Goal: Navigation & Orientation: Find specific page/section

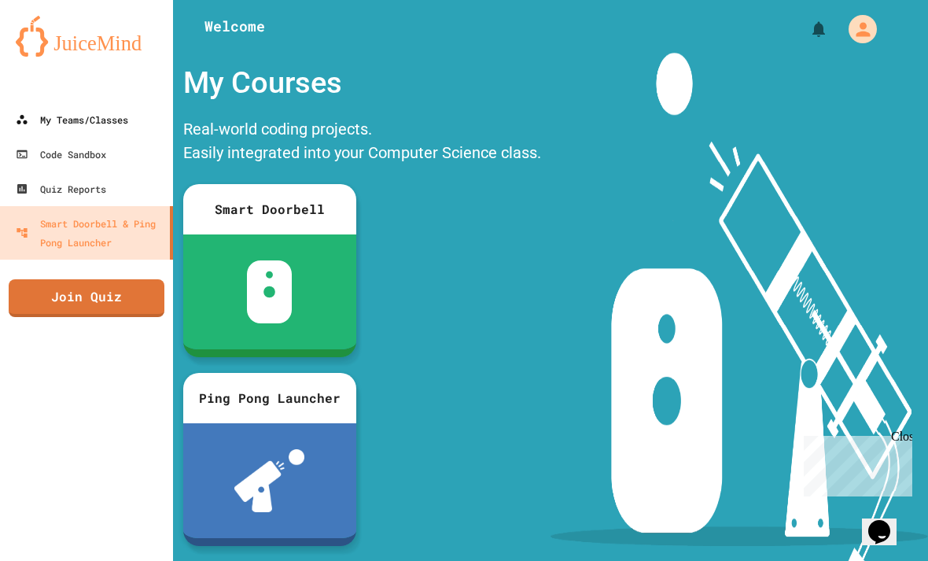
click at [68, 114] on div "My Teams/Classes" at bounding box center [72, 119] width 112 height 19
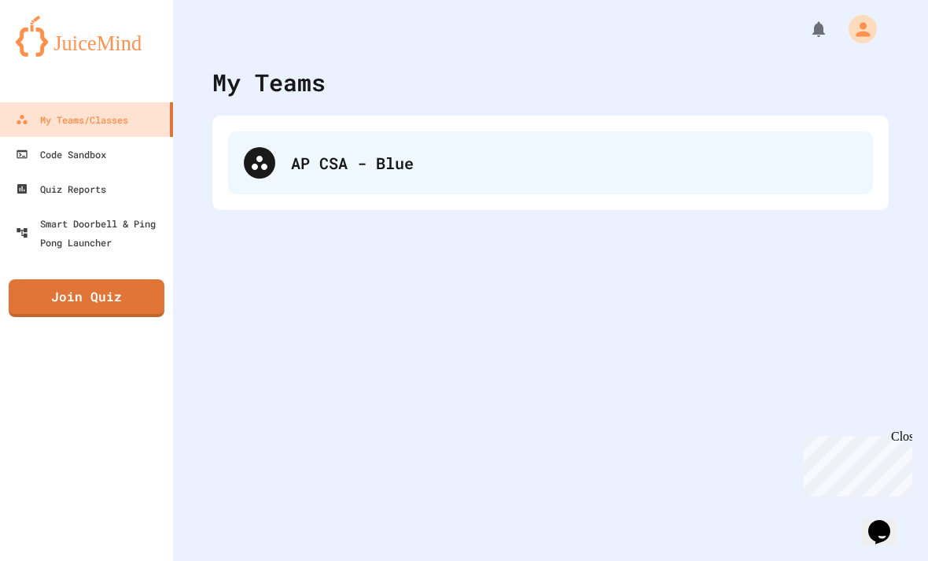
click at [715, 147] on div "AP CSA - Blue" at bounding box center [550, 162] width 645 height 63
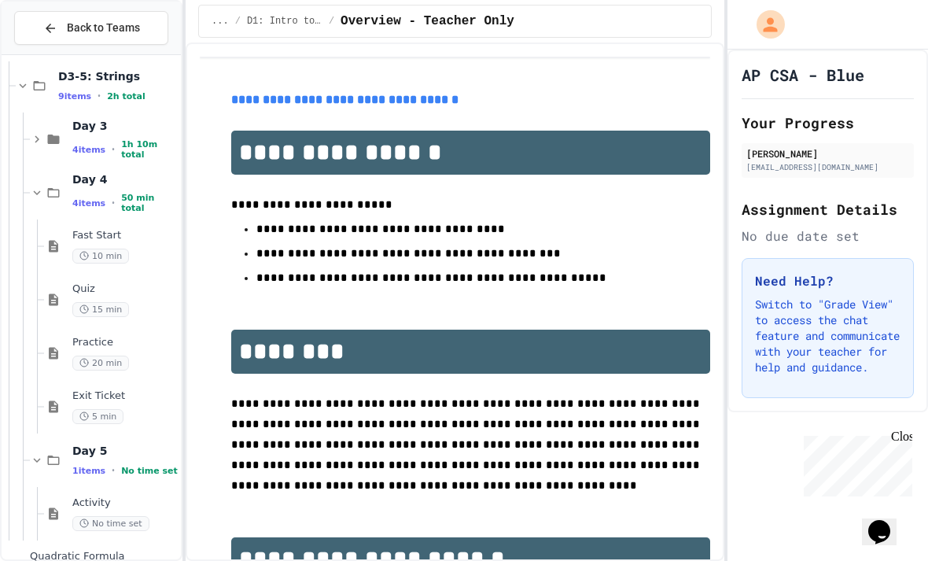
scroll to position [50, 0]
click at [90, 496] on span "Activity" at bounding box center [124, 502] width 105 height 13
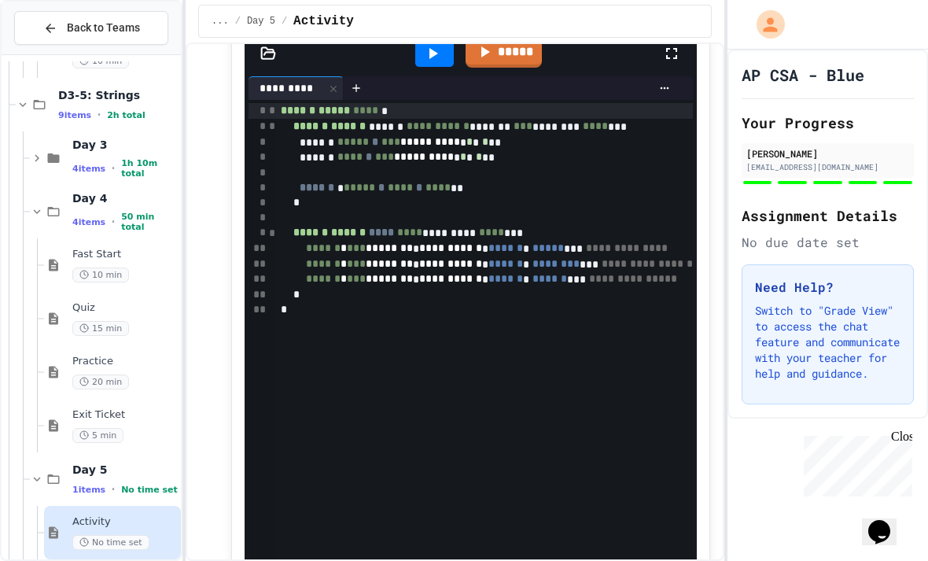
scroll to position [399, 0]
click at [682, 303] on div "*" at bounding box center [534, 310] width 517 height 15
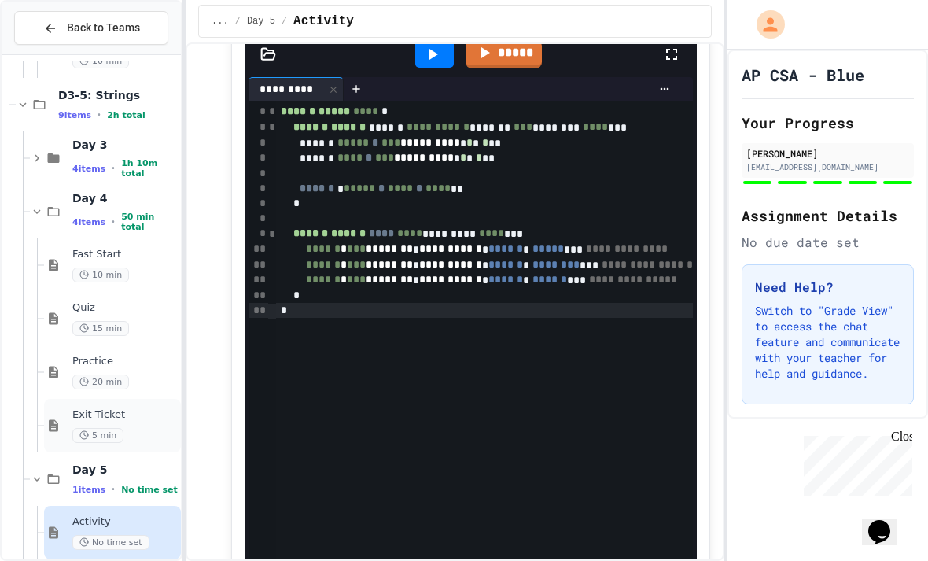
click at [88, 408] on div "Exit Ticket 5 min" at bounding box center [124, 425] width 105 height 35
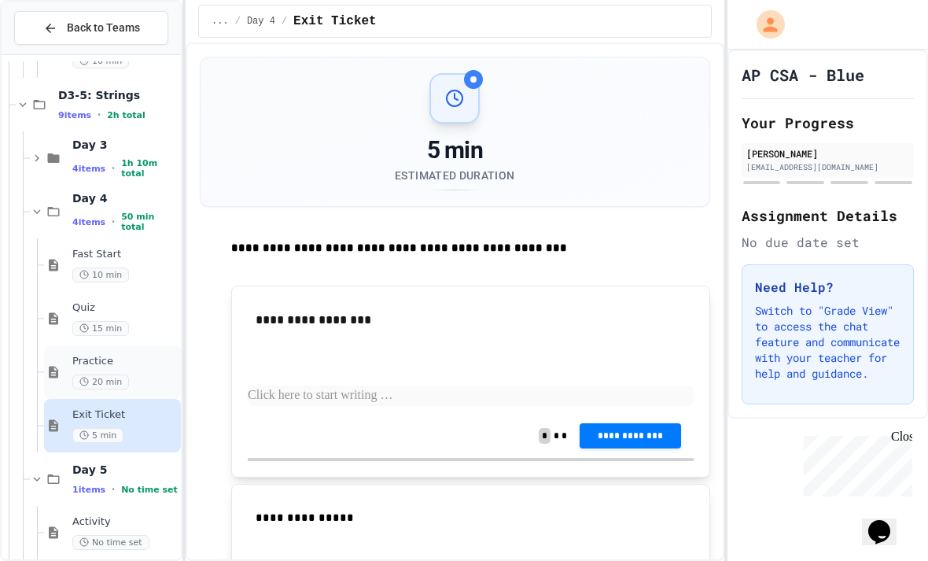
click at [77, 355] on span "Practice" at bounding box center [124, 361] width 105 height 13
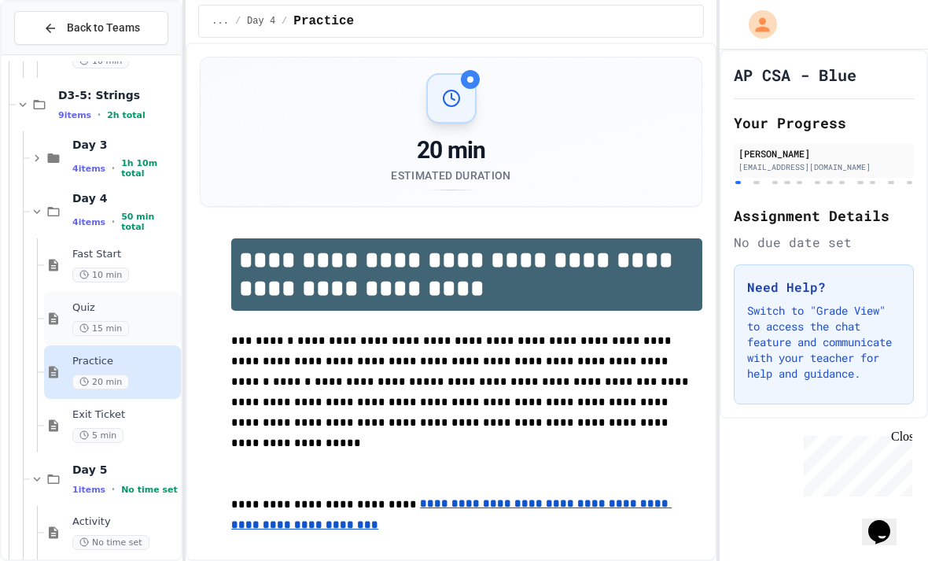
click at [70, 292] on div "Quiz 15 min" at bounding box center [112, 318] width 137 height 53
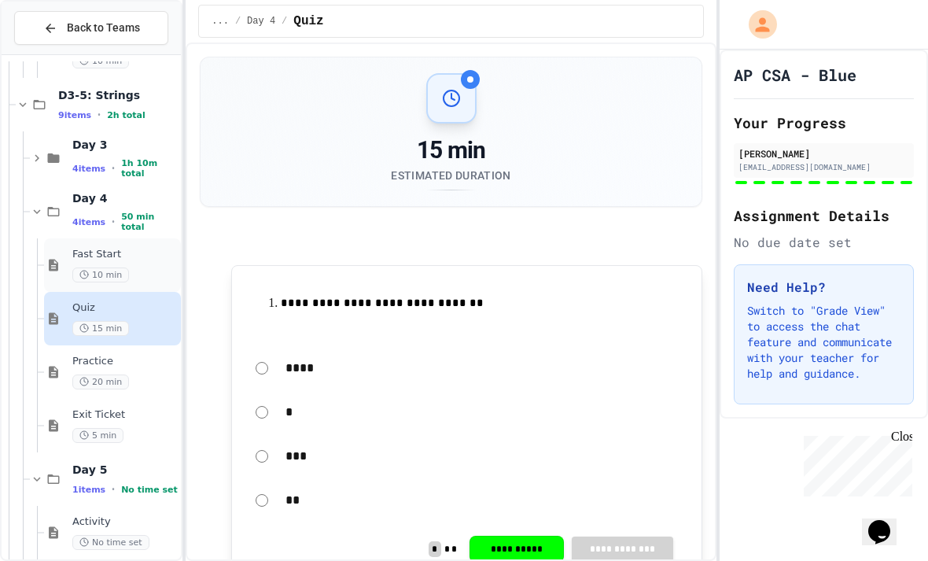
click at [67, 238] on div "Fast Start 10 min" at bounding box center [112, 264] width 137 height 53
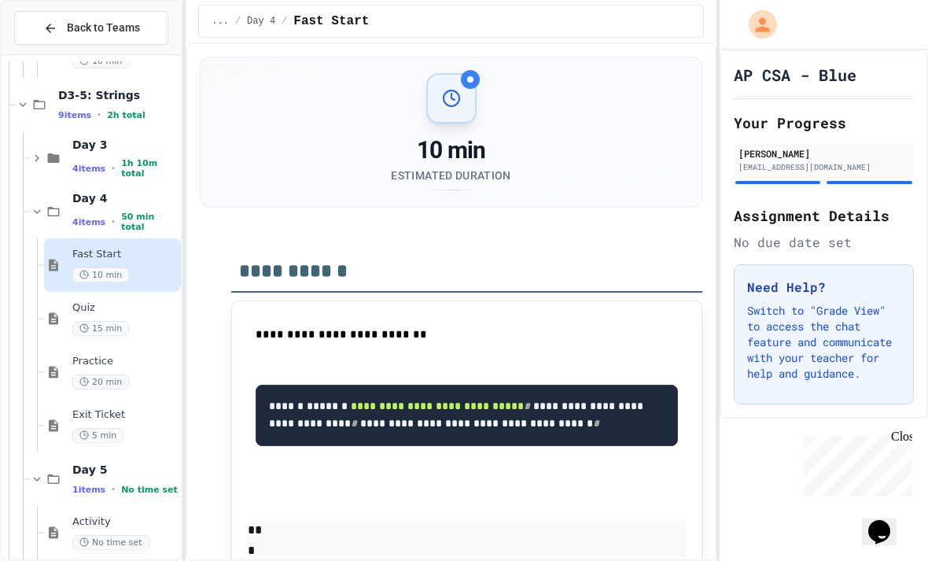
click at [847, 303] on p "Switch to "Grade View" to access the chat feature and communicate with your tea…" at bounding box center [823, 342] width 153 height 79
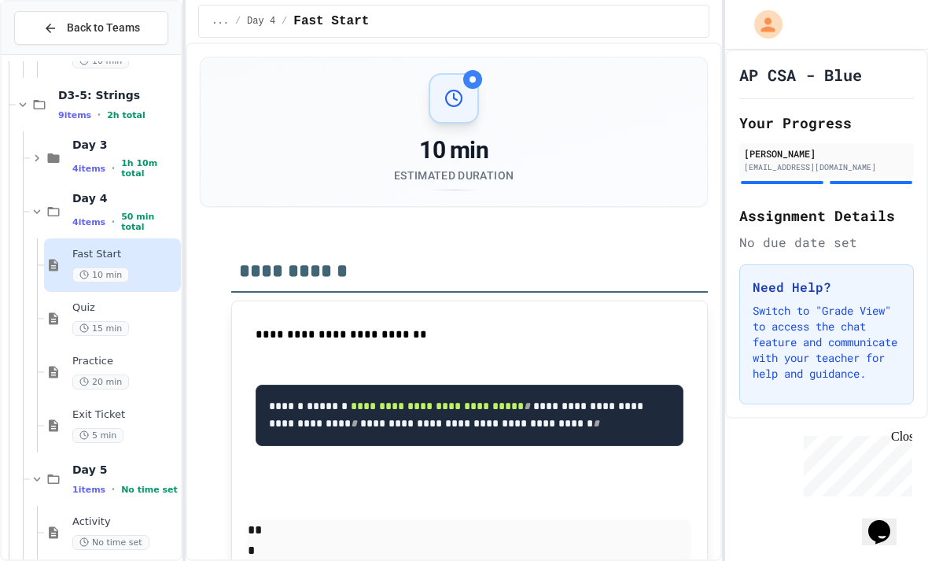
click at [905, 435] on div "Close" at bounding box center [901, 439] width 20 height 20
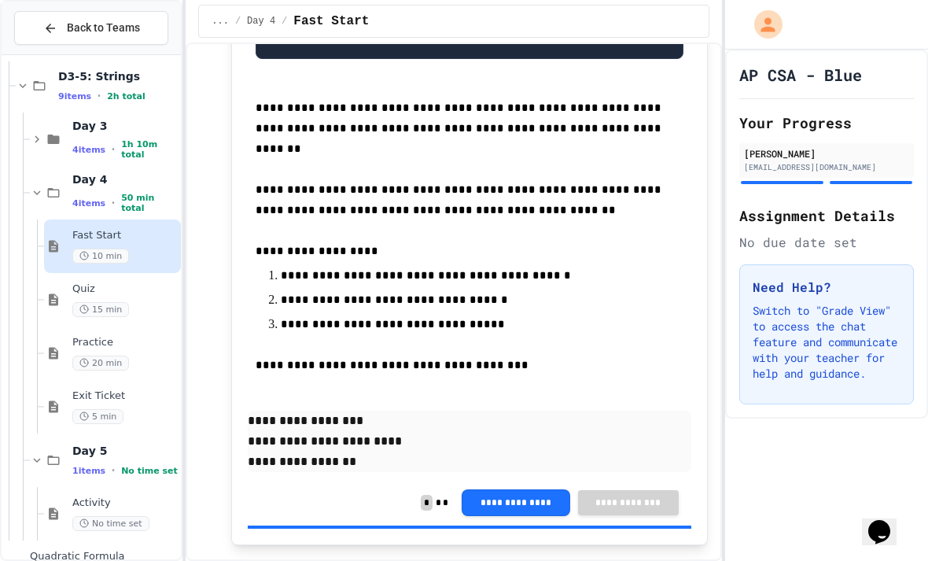
scroll to position [6213, 0]
click at [96, 348] on div "Practice 20 min" at bounding box center [124, 353] width 105 height 35
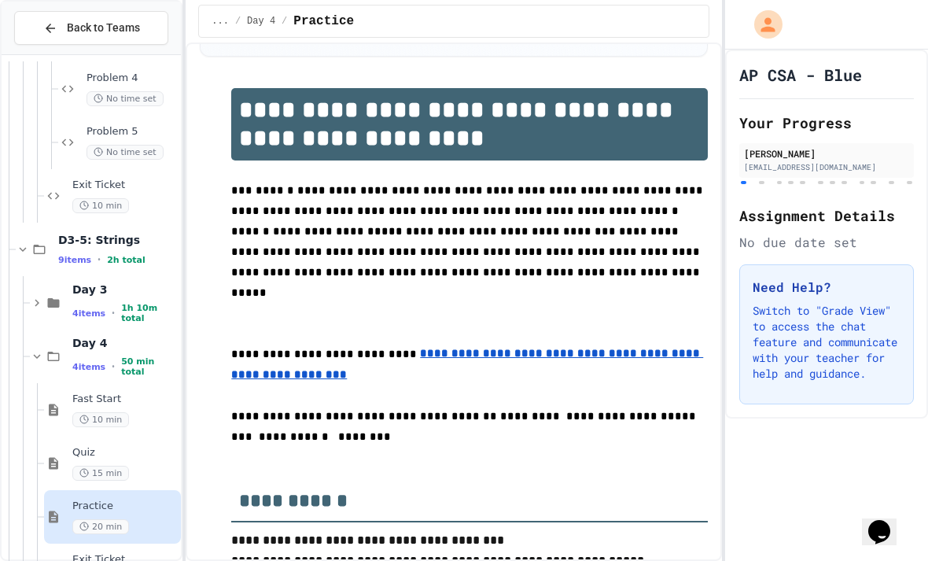
scroll to position [6044, 0]
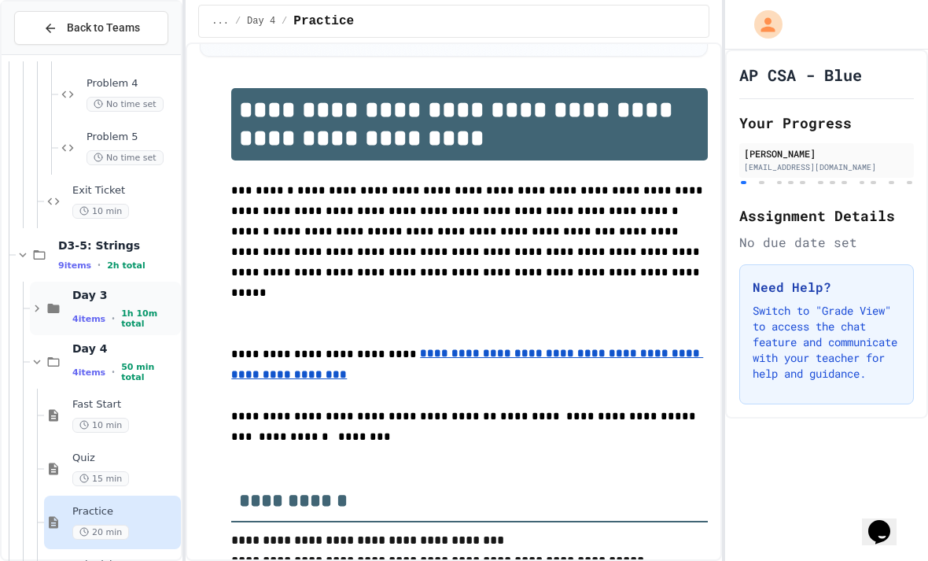
click at [37, 301] on icon at bounding box center [37, 308] width 14 height 14
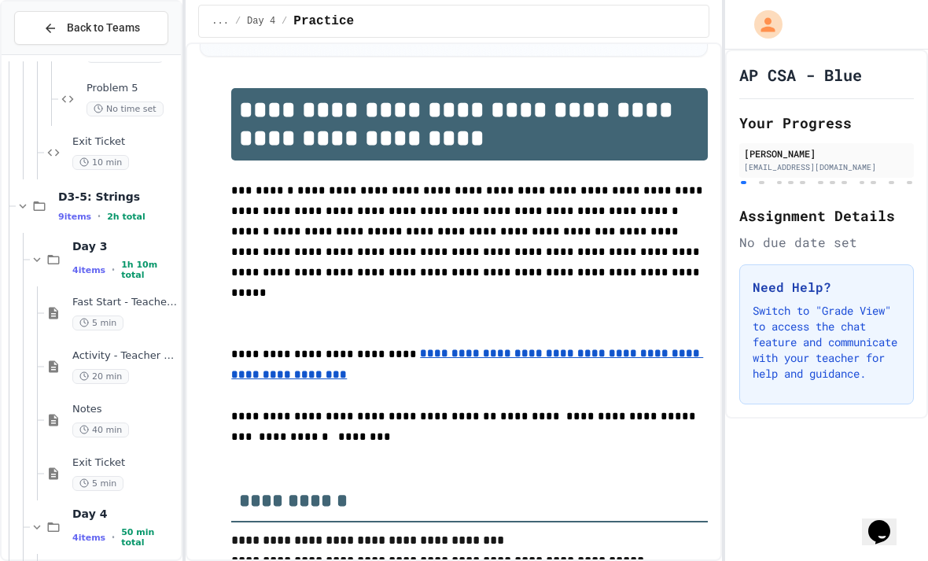
scroll to position [6143, 0]
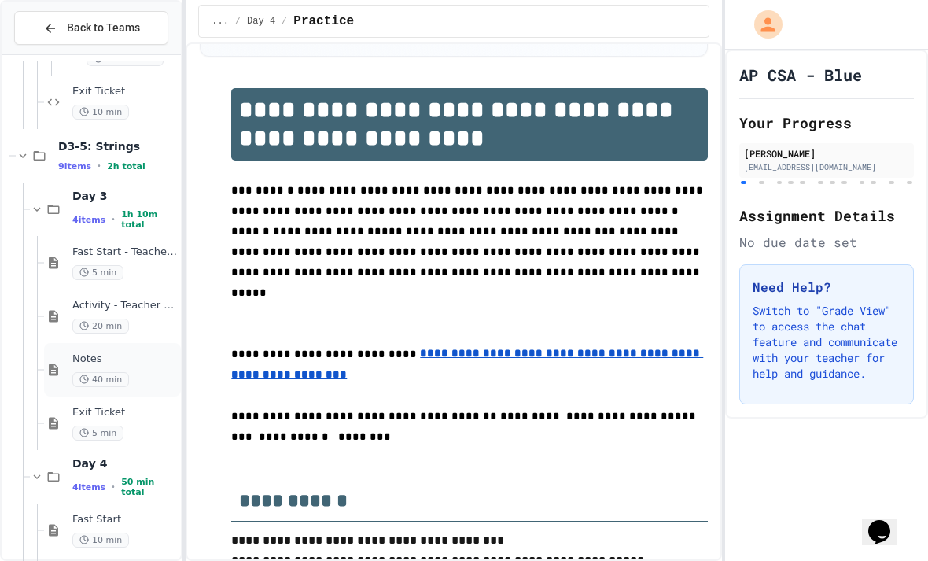
click at [81, 374] on icon at bounding box center [83, 378] width 9 height 9
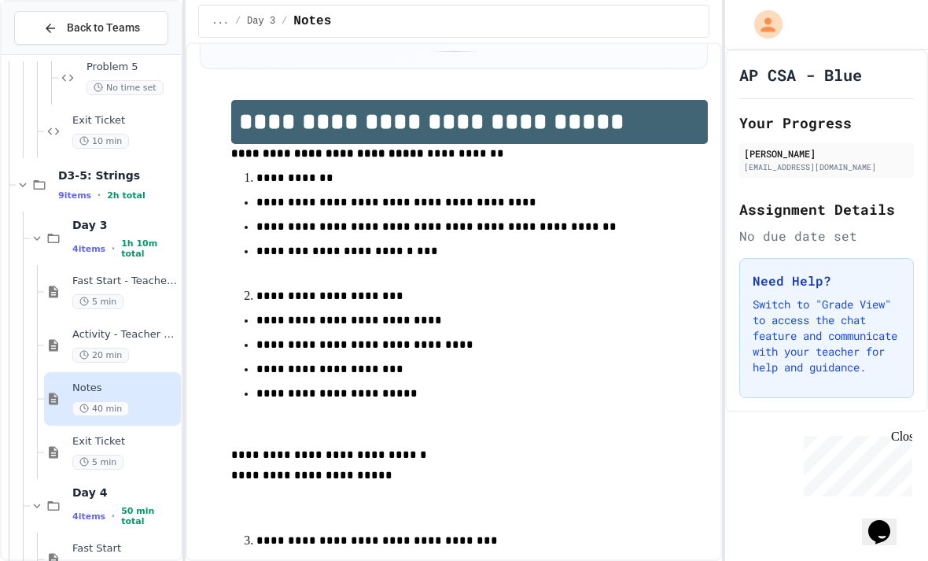
scroll to position [144, 0]
